Goal: Information Seeking & Learning: Stay updated

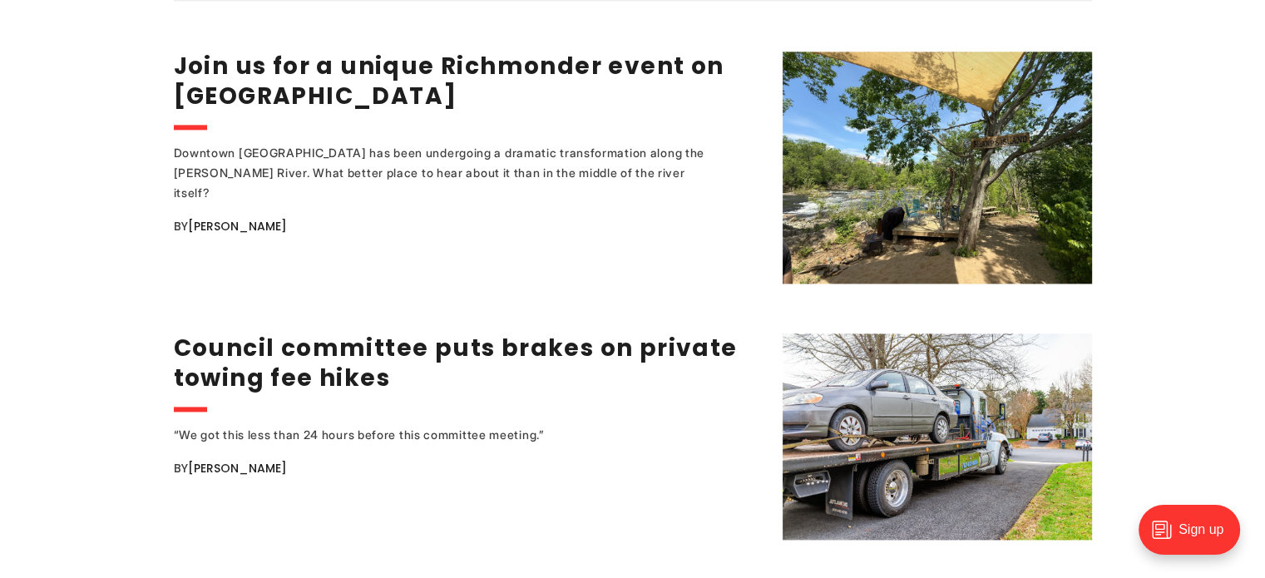
scroll to position [2163, 0]
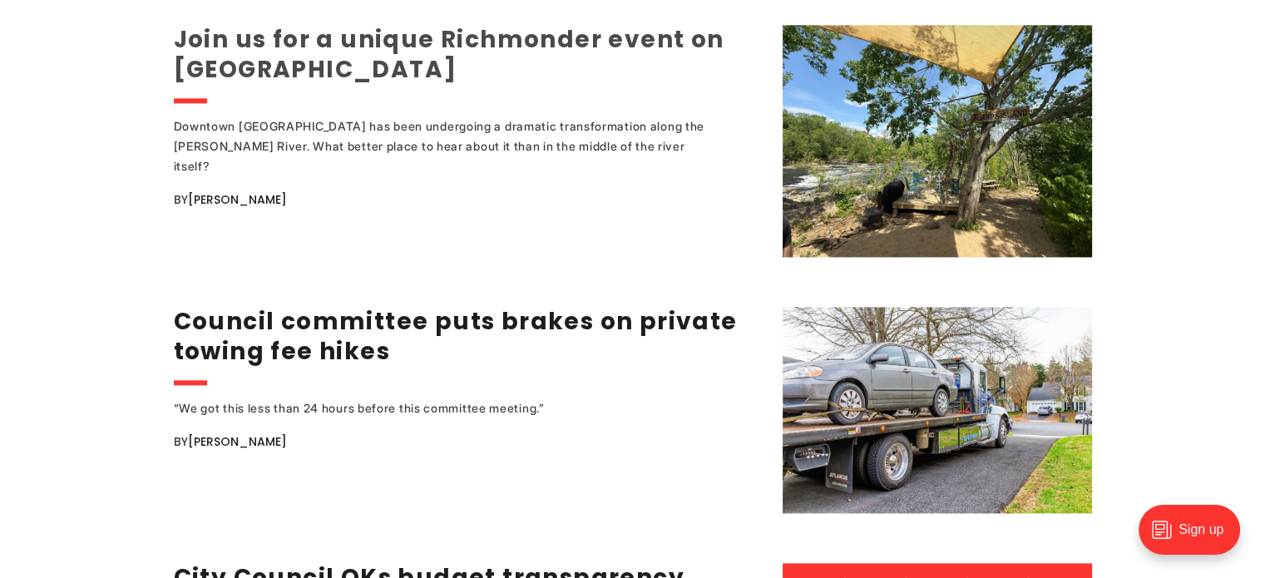
click at [222, 26] on link "Join us for a unique Richmonder event on Sharp's Island" at bounding box center [449, 54] width 551 height 62
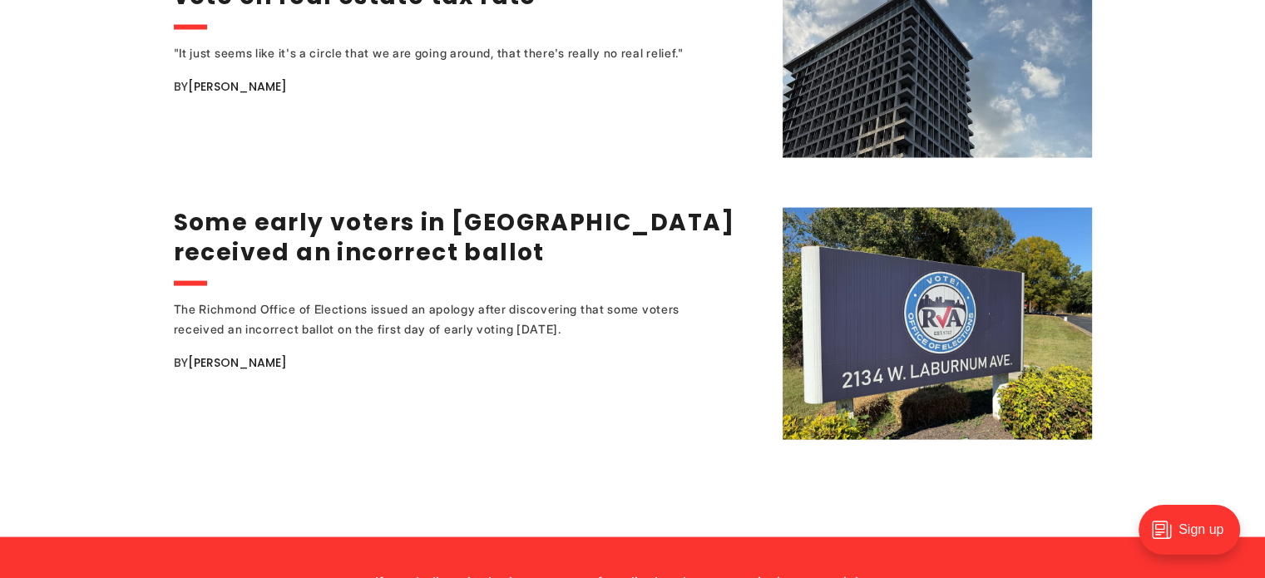
scroll to position [3410, 0]
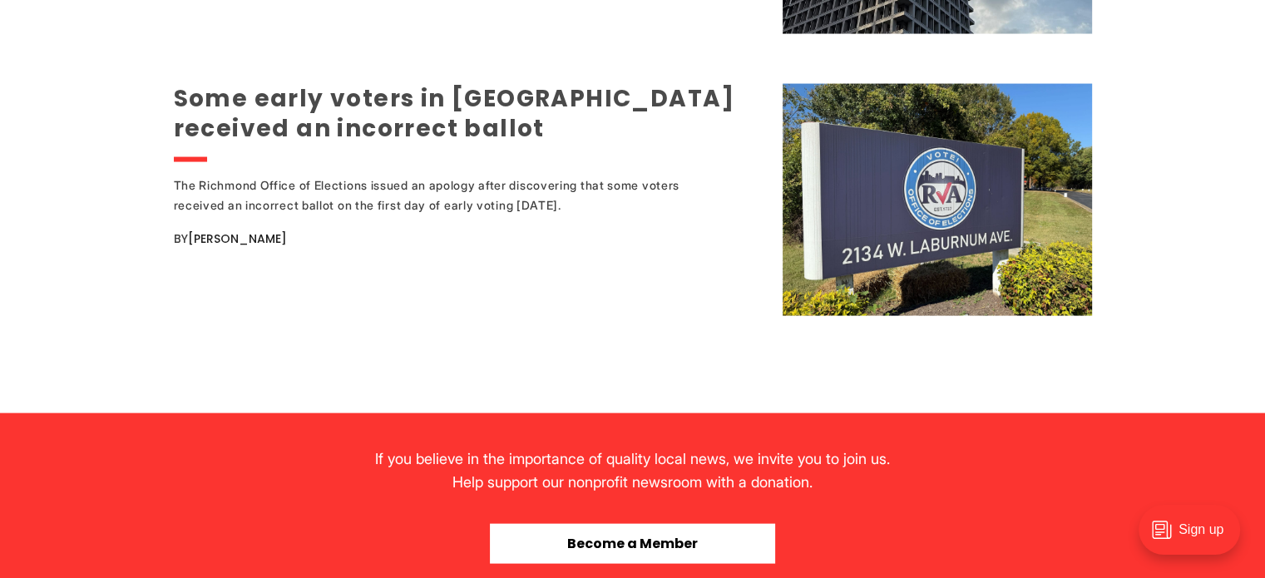
click at [319, 102] on link "Some early voters in [GEOGRAPHIC_DATA] received an incorrect ballot" at bounding box center [454, 113] width 561 height 62
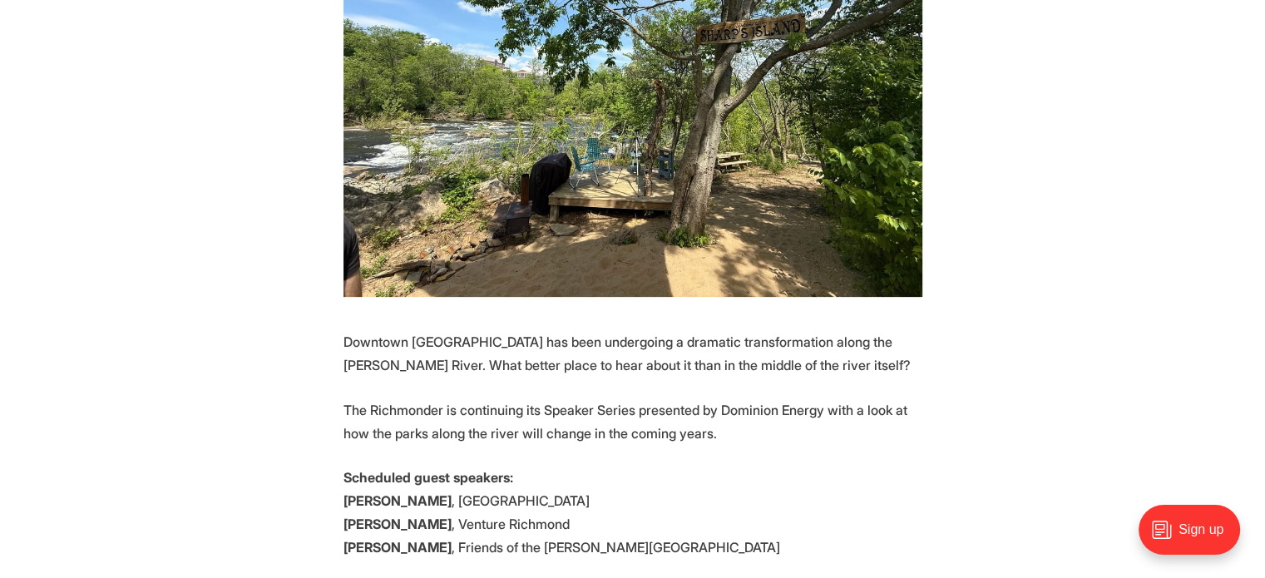
scroll to position [499, 0]
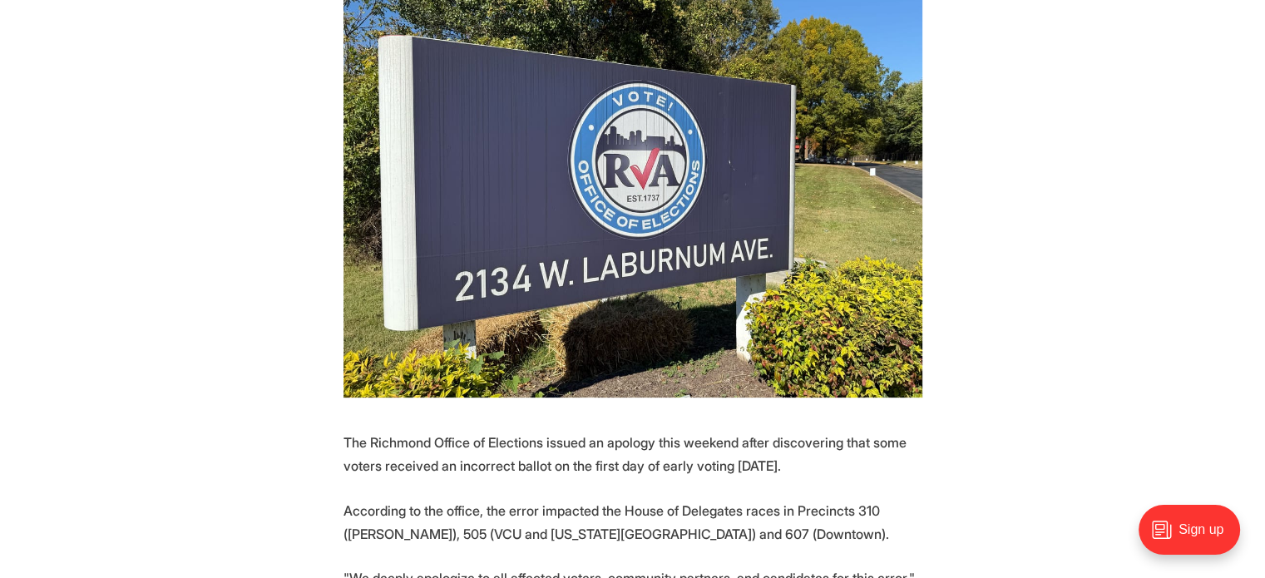
scroll to position [499, 0]
